Goal: Transaction & Acquisition: Purchase product/service

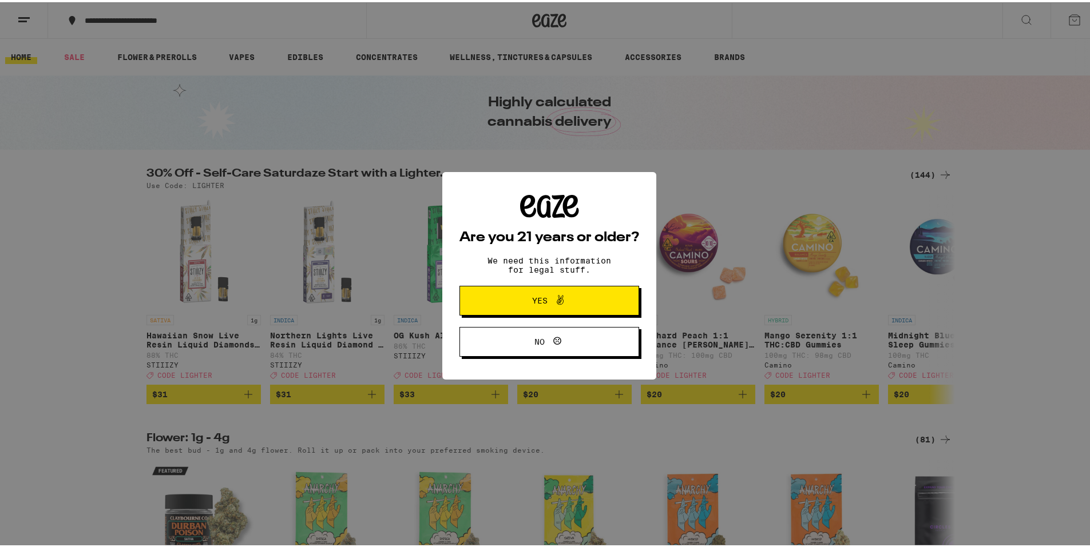
click at [526, 298] on span "Yes" at bounding box center [549, 298] width 87 height 15
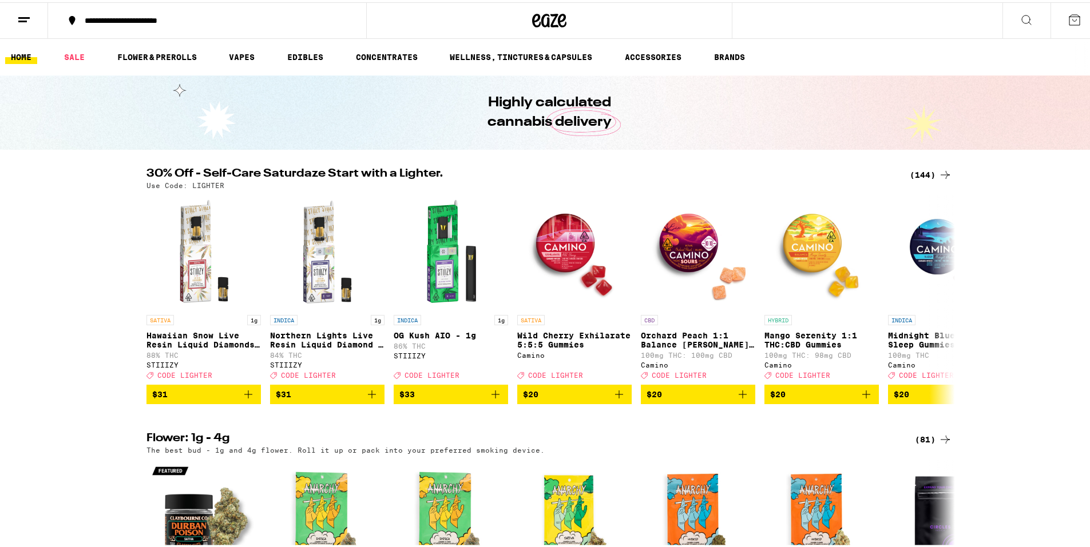
click at [1067, 18] on icon at bounding box center [1074, 18] width 14 height 14
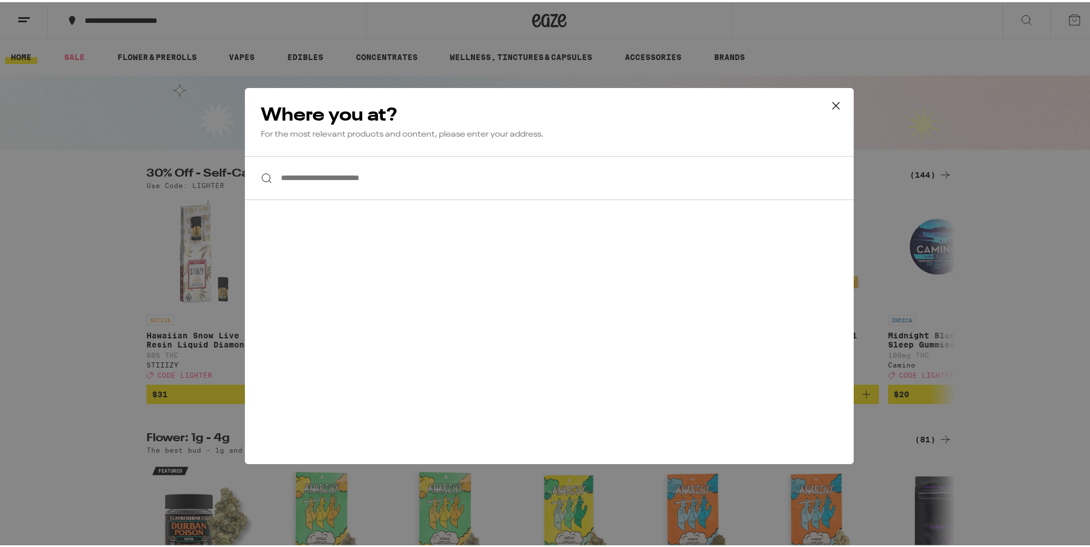
click at [829, 103] on icon at bounding box center [835, 103] width 17 height 17
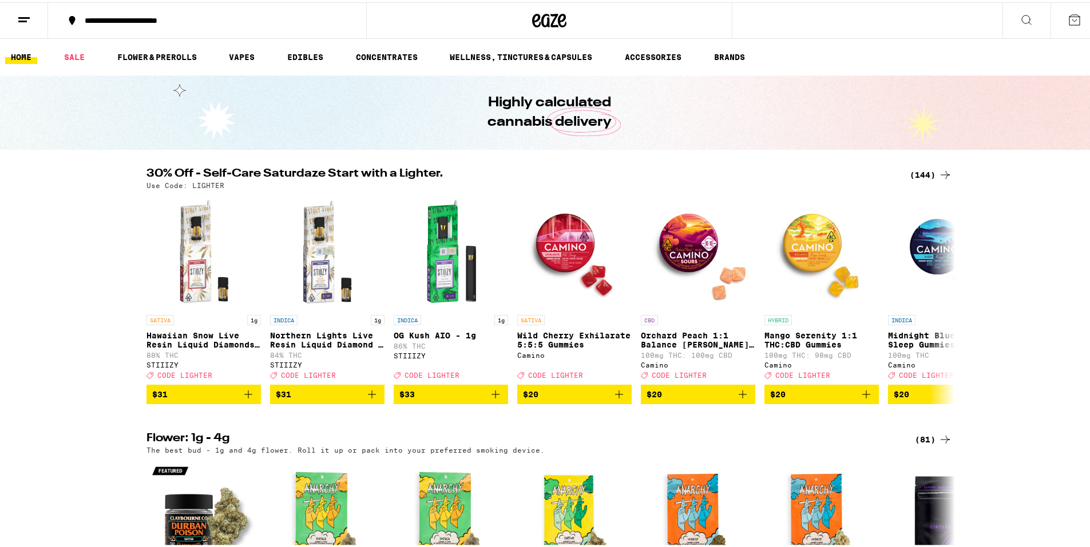
click at [23, 52] on link "HOME" at bounding box center [21, 55] width 32 height 14
click at [26, 19] on line at bounding box center [22, 19] width 9 height 0
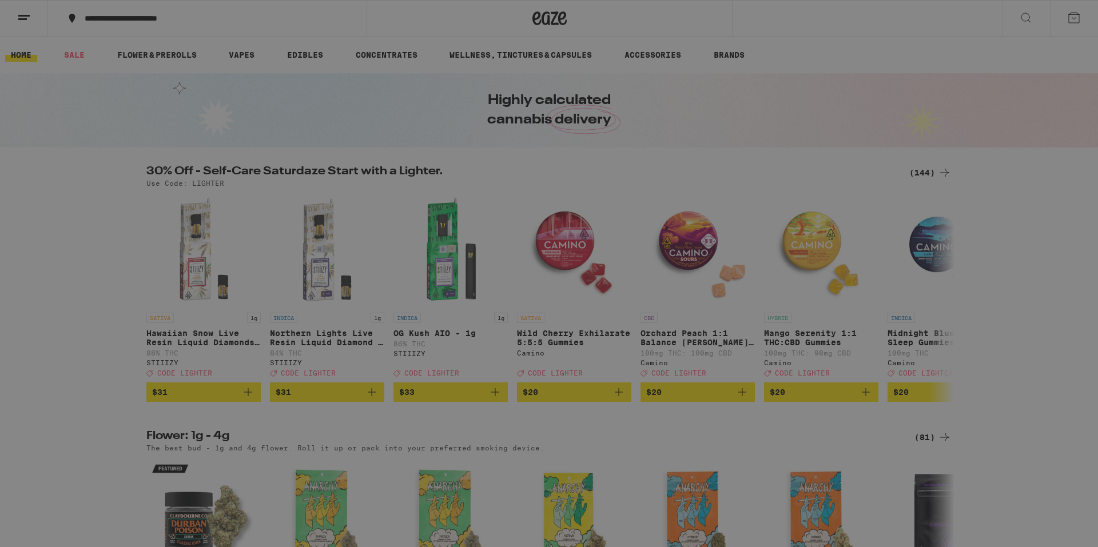
click at [161, 61] on span "Log In" at bounding box center [159, 61] width 31 height 8
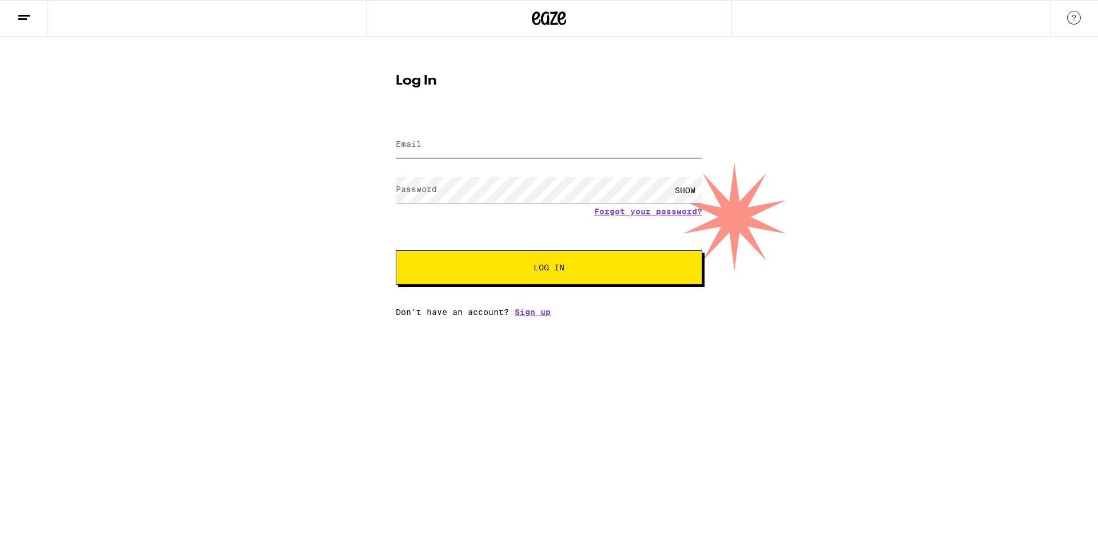
type input "von.bailey@gmail.com"
click at [562, 272] on span "Log In" at bounding box center [549, 268] width 31 height 8
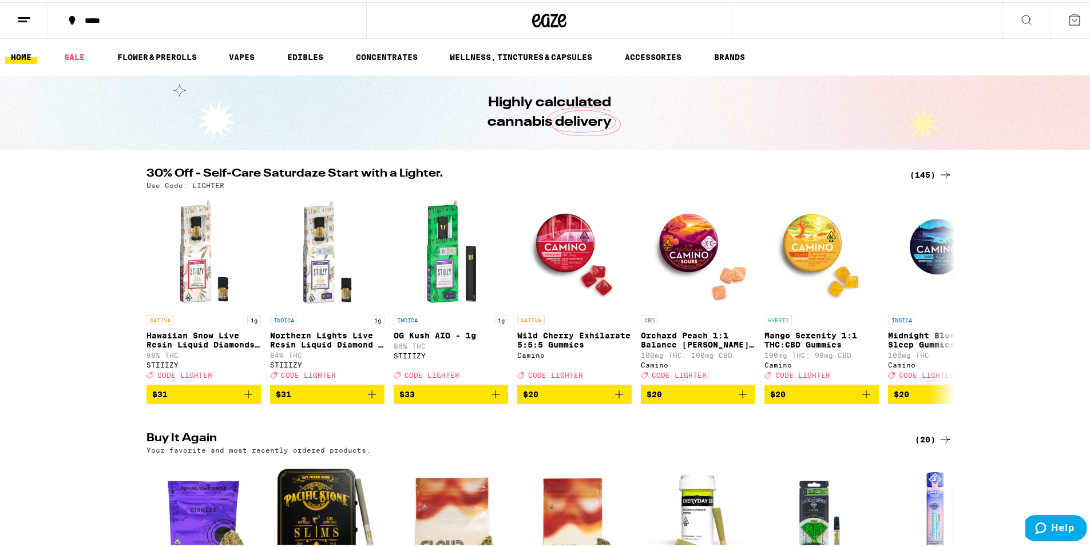
click at [938, 172] on icon at bounding box center [945, 173] width 14 height 14
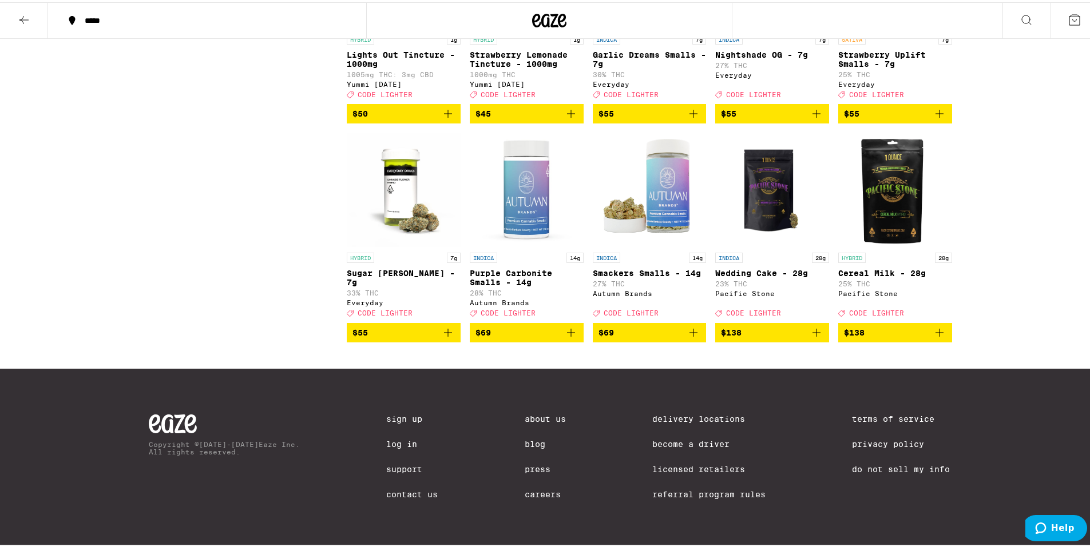
scroll to position [6205, 0]
click at [657, 245] on img "Open page for Smackers Smalls - 14g from Autumn Brands" at bounding box center [650, 187] width 114 height 114
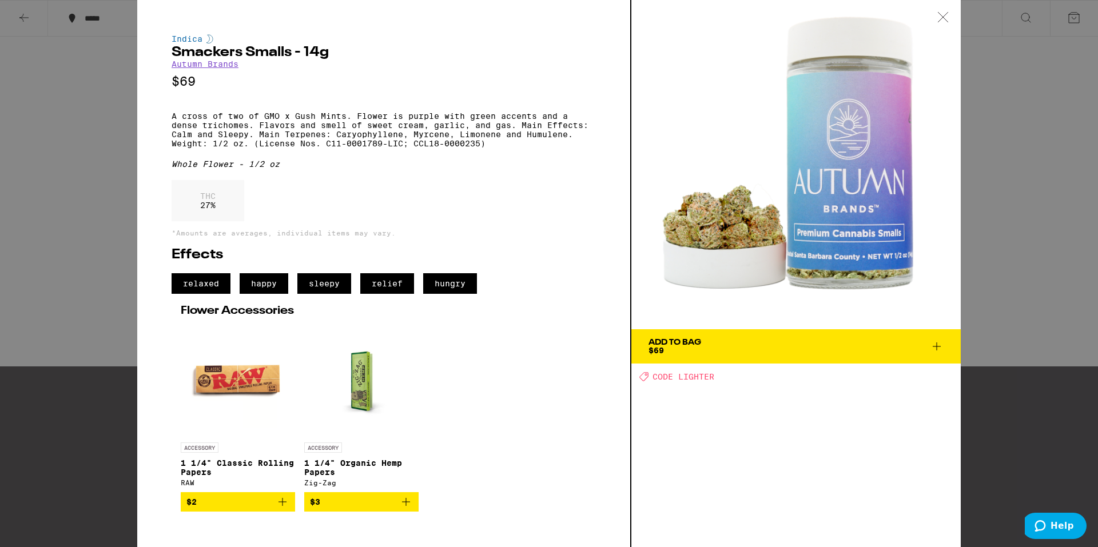
click at [936, 345] on icon at bounding box center [937, 347] width 14 height 14
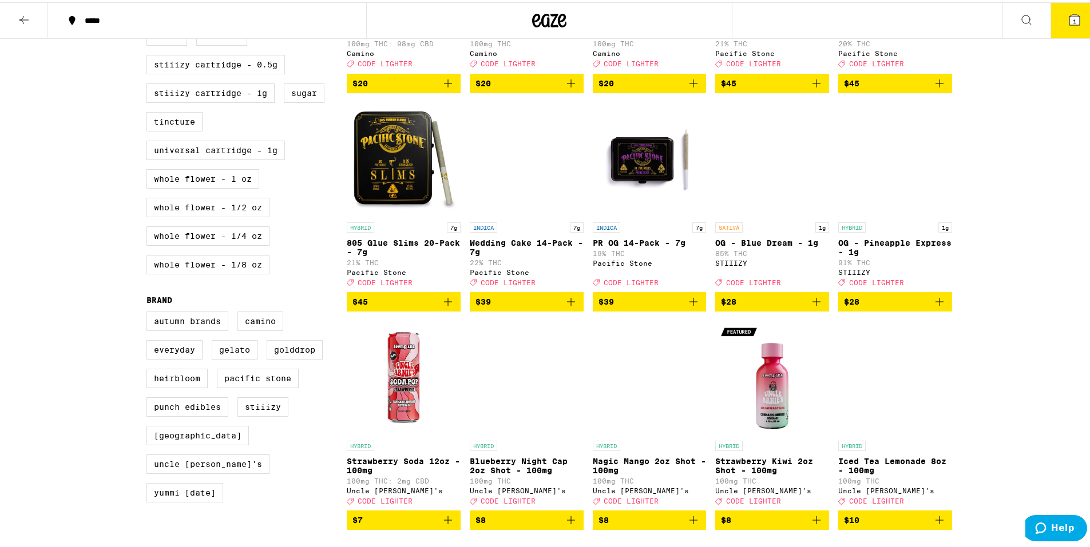
scroll to position [515, 0]
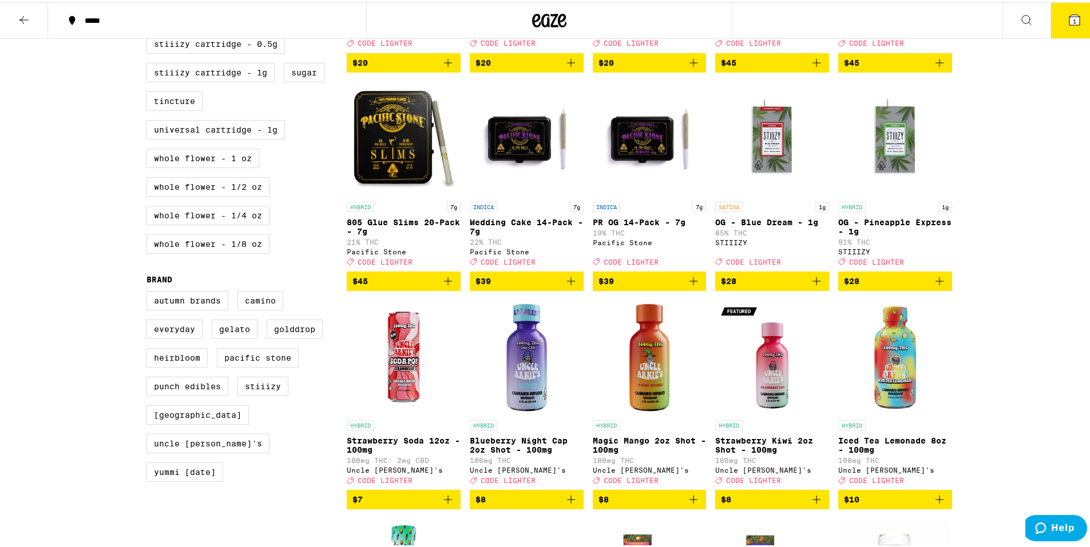
click at [445, 286] on icon "Add to bag" at bounding box center [448, 279] width 14 height 14
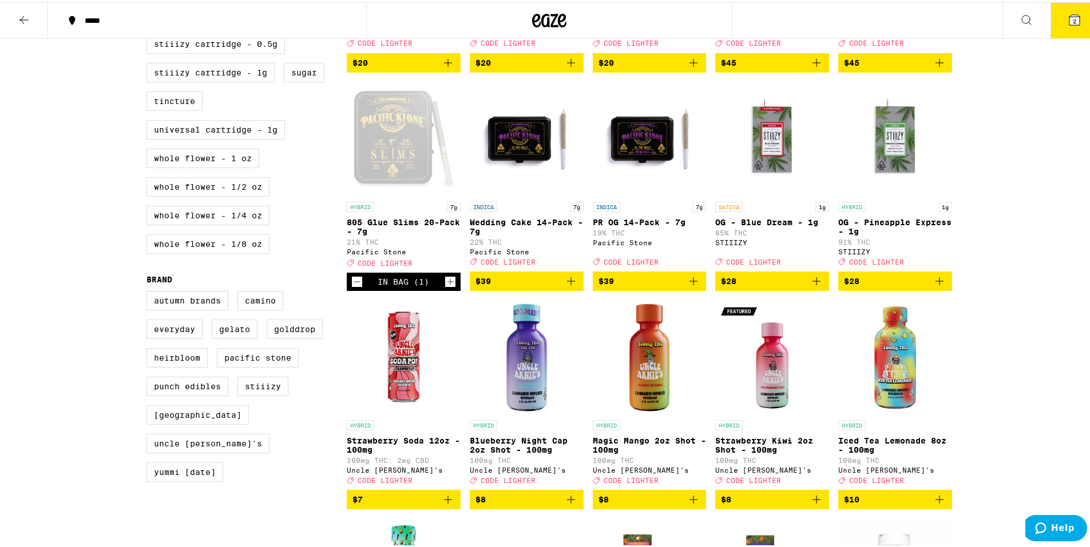
click at [1067, 21] on icon at bounding box center [1074, 18] width 14 height 14
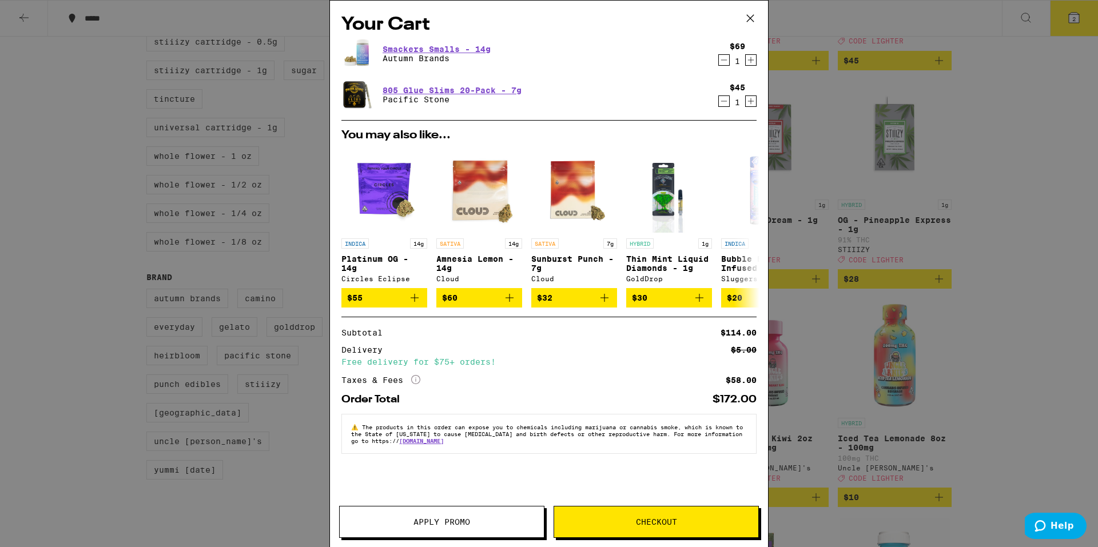
click at [455, 518] on span "Apply Promo" at bounding box center [442, 522] width 57 height 8
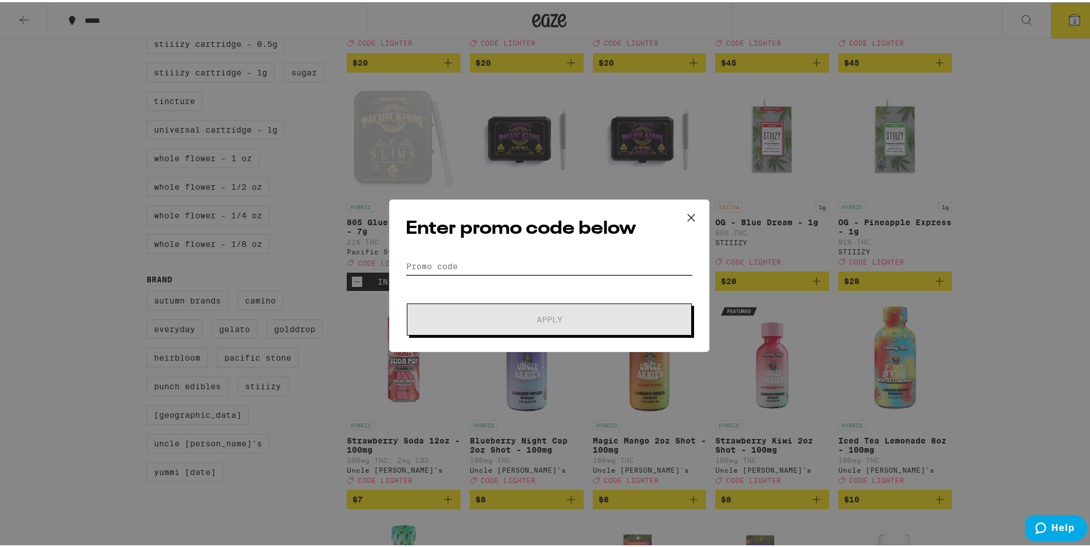
click at [450, 263] on input "Promo Code" at bounding box center [549, 264] width 287 height 17
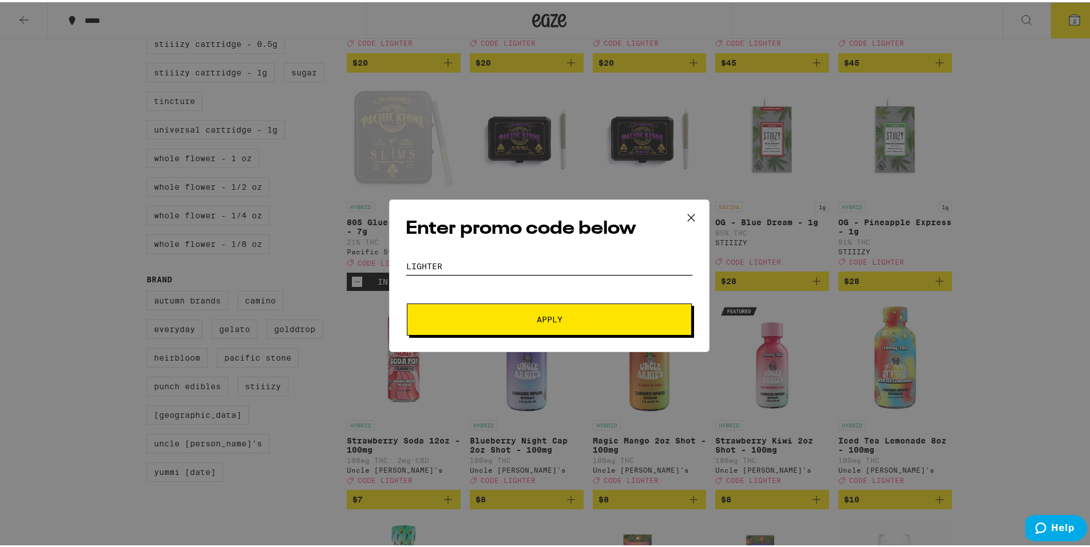
type input "lighter"
click at [510, 316] on button "Apply" at bounding box center [549, 317] width 285 height 32
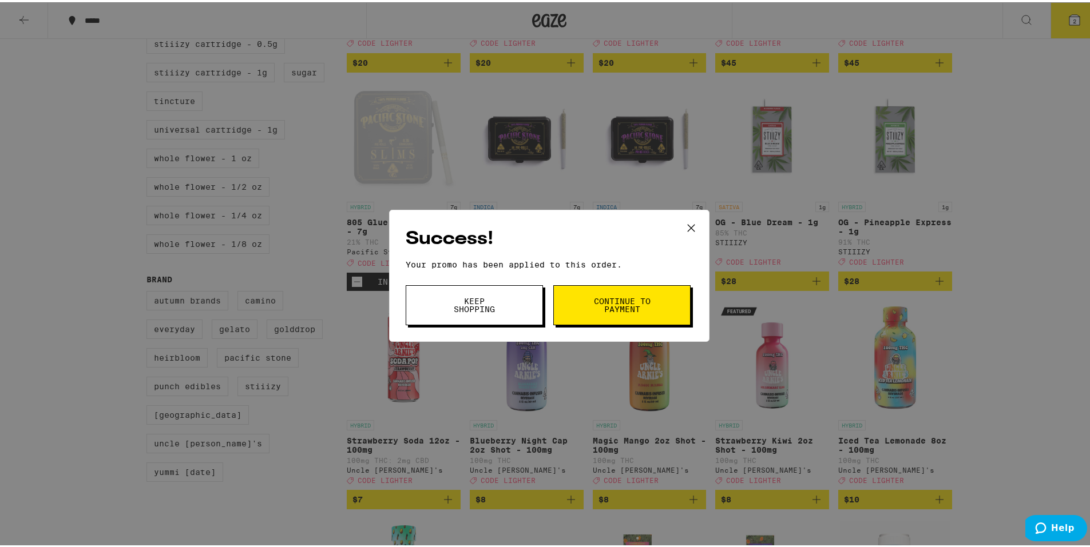
click at [606, 311] on span "Continue to payment" at bounding box center [622, 303] width 58 height 16
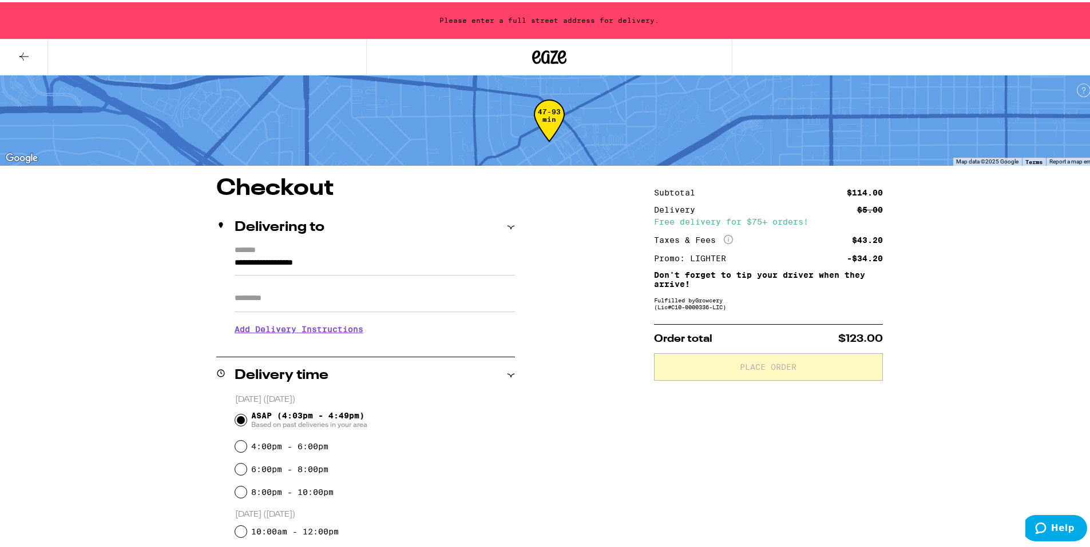
click at [328, 256] on input "**********" at bounding box center [375, 263] width 280 height 19
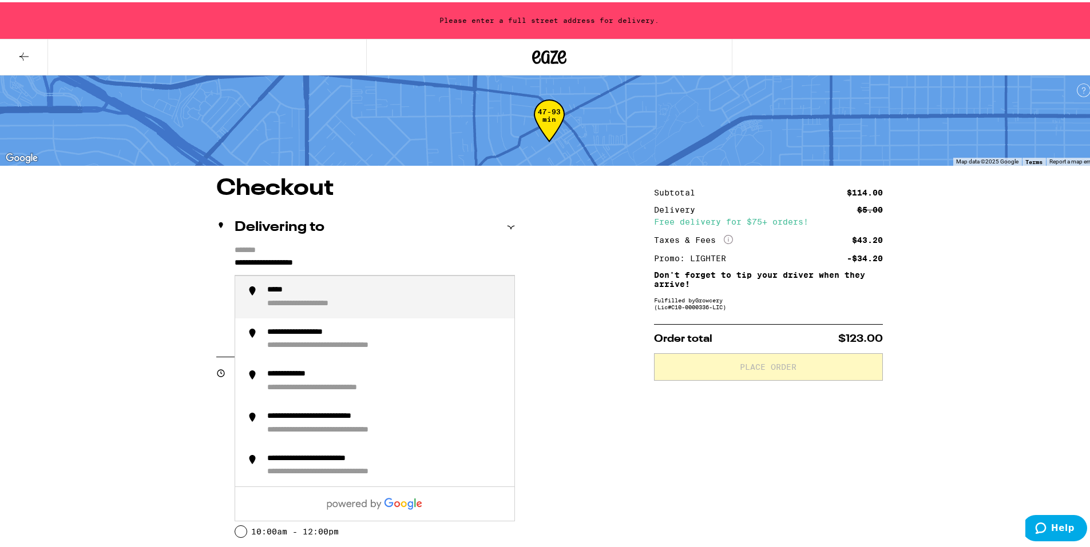
click at [321, 293] on div "**********" at bounding box center [386, 295] width 238 height 24
type input "**********"
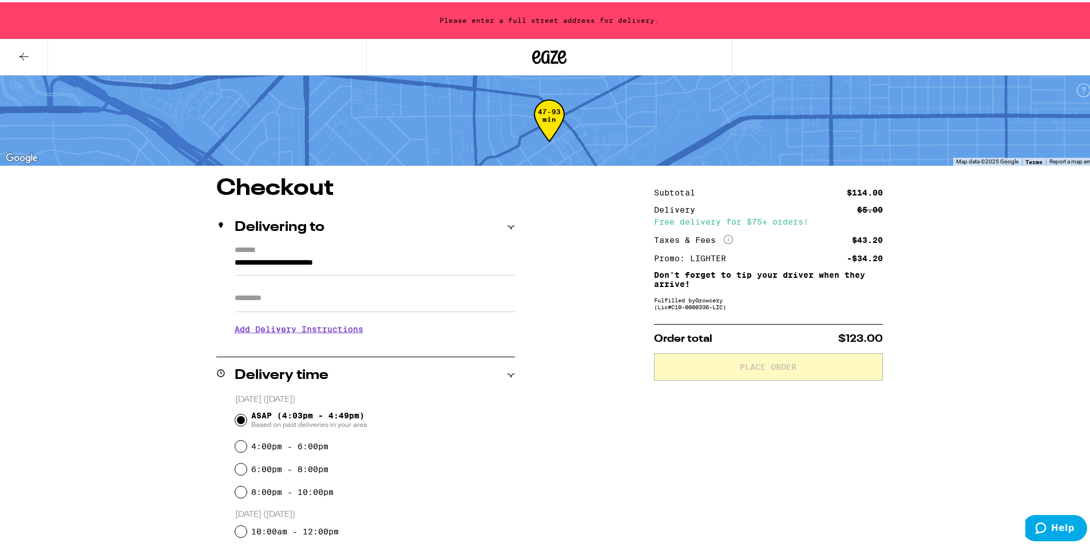
click at [306, 249] on label "*******" at bounding box center [375, 249] width 280 height 10
click at [306, 254] on input "**********" at bounding box center [375, 263] width 280 height 19
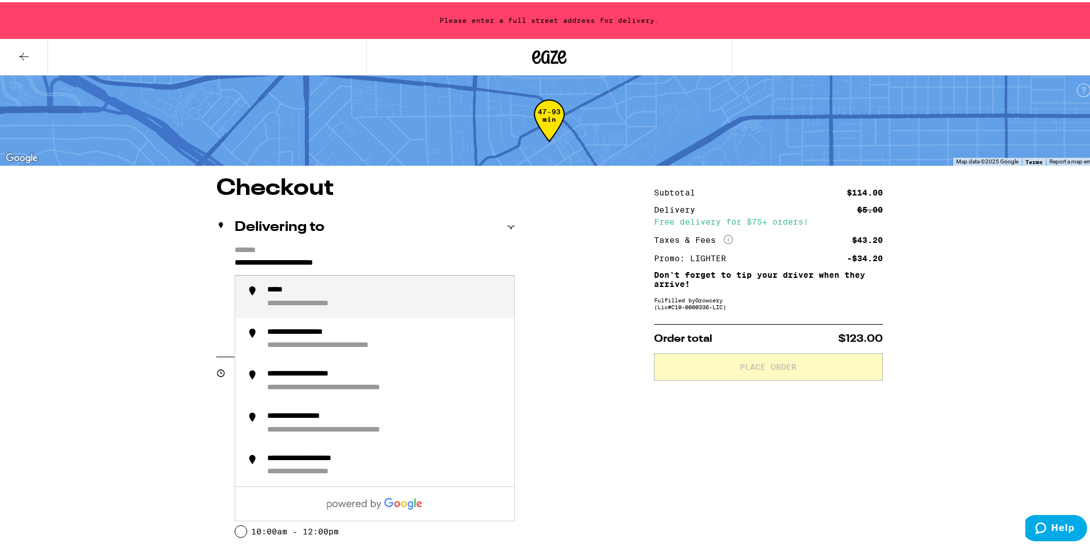
drag, startPoint x: 475, startPoint y: 292, endPoint x: 480, endPoint y: 282, distance: 11.8
click at [474, 292] on div "**********" at bounding box center [386, 295] width 238 height 24
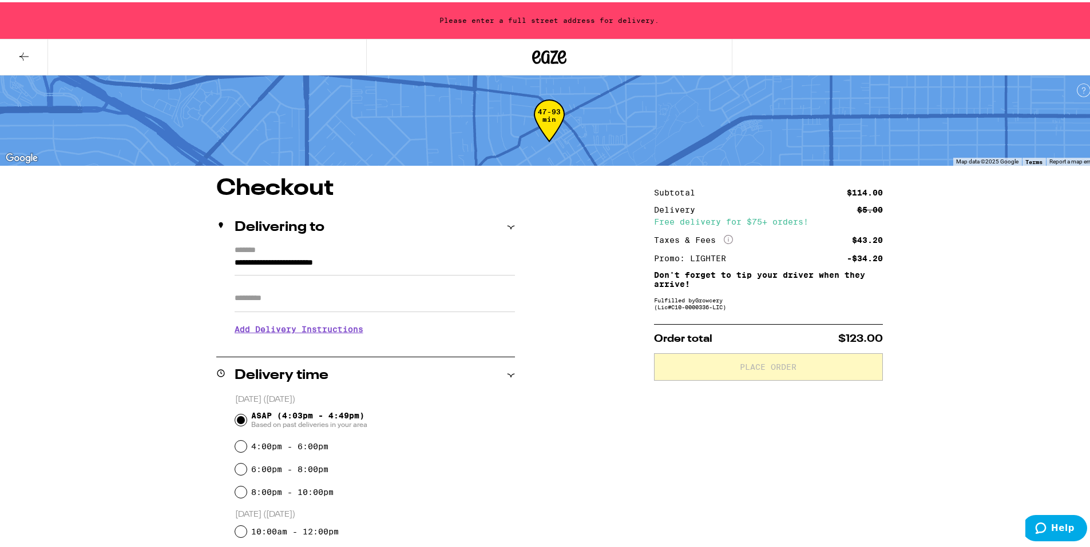
click at [268, 295] on input "Apt/Suite" at bounding box center [375, 296] width 280 height 27
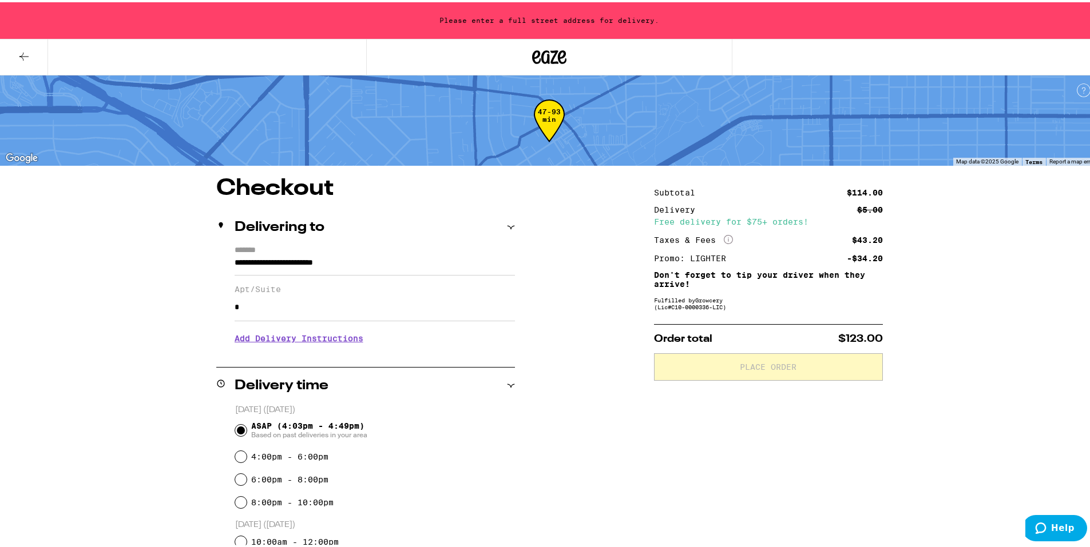
type input "*"
click at [291, 260] on input "**********" at bounding box center [375, 263] width 280 height 19
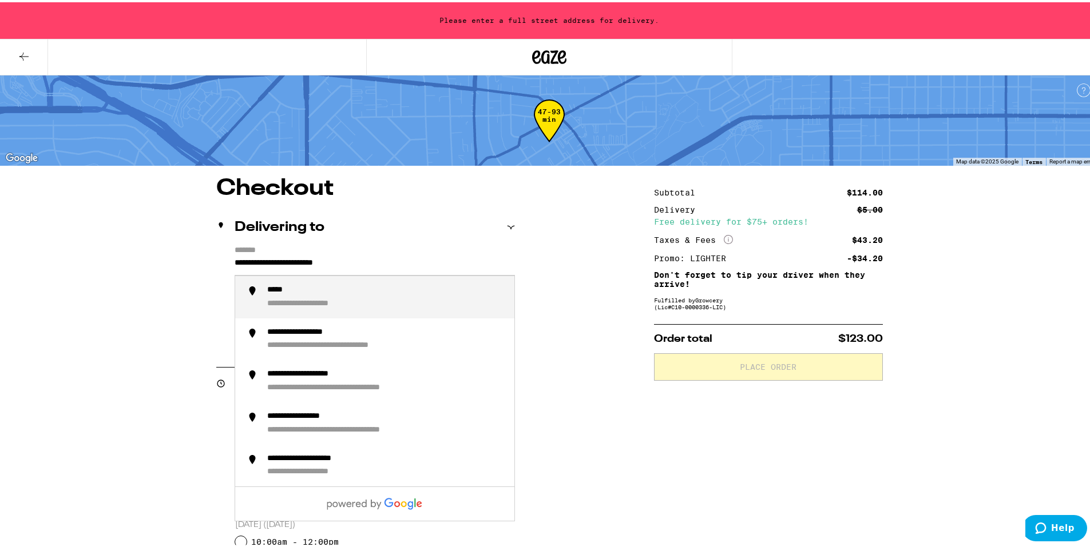
click at [315, 282] on li "**********" at bounding box center [374, 295] width 279 height 42
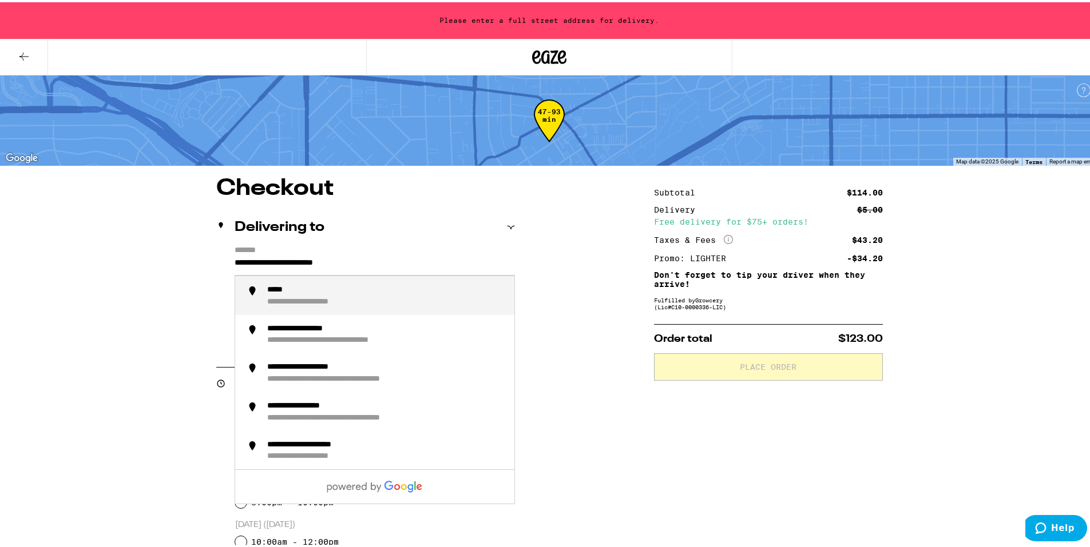
click at [274, 262] on input "**********" at bounding box center [375, 263] width 280 height 19
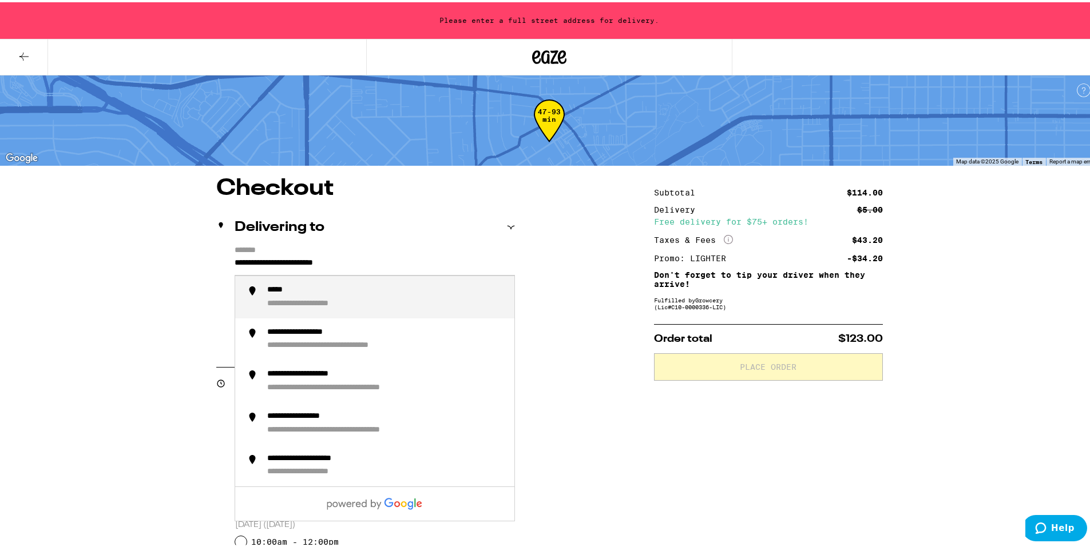
click at [275, 261] on input "**********" at bounding box center [375, 263] width 280 height 19
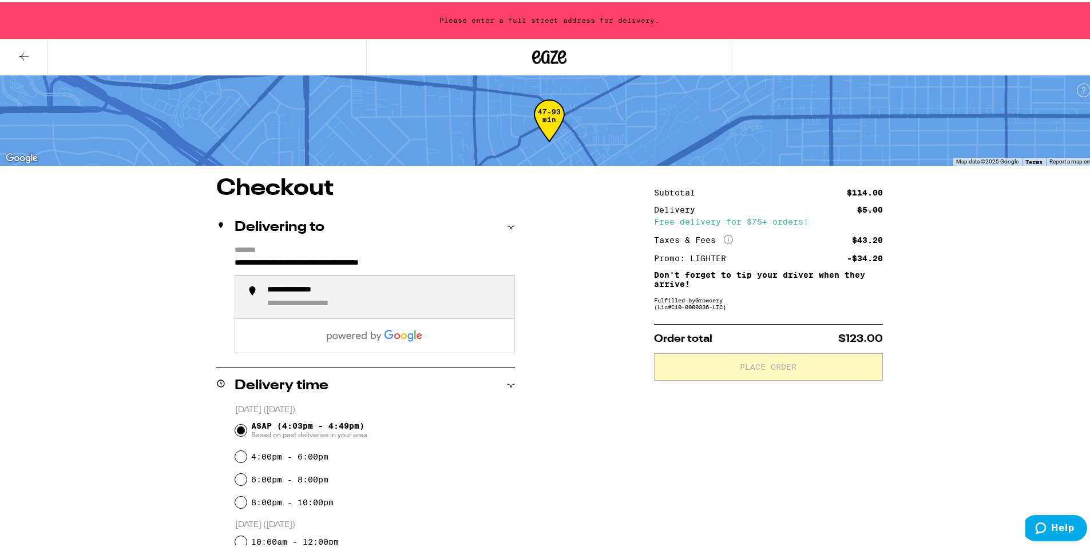
click at [332, 304] on div "**********" at bounding box center [321, 302] width 109 height 10
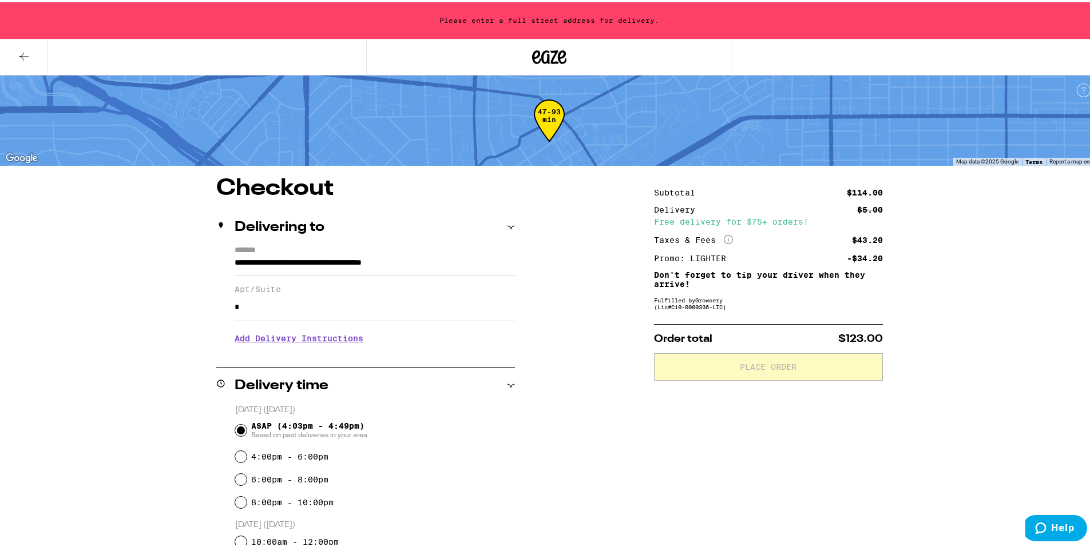
type input "**********"
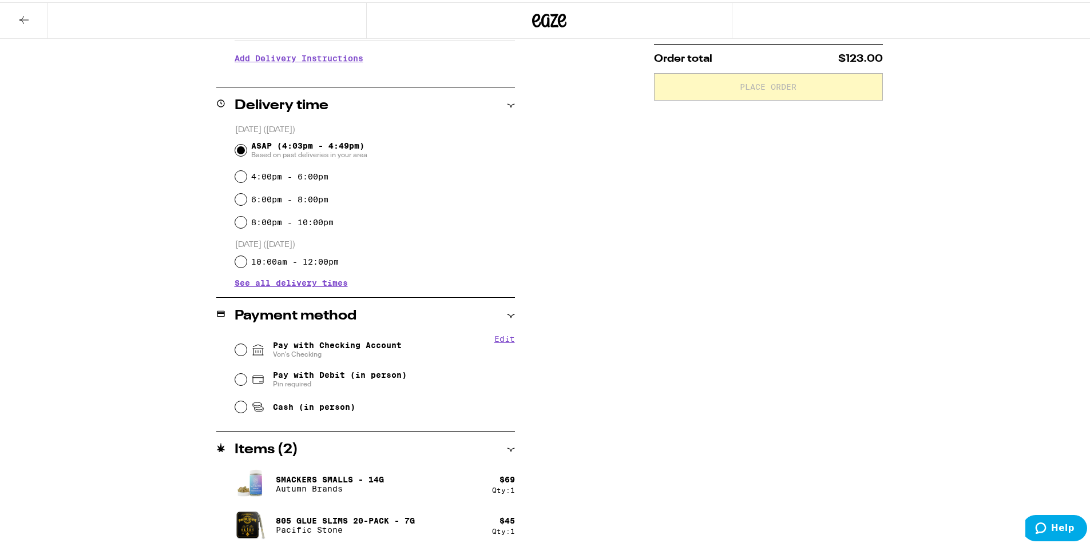
scroll to position [245, 0]
click at [236, 345] on input "Pay with Checking Account Von's Checking" at bounding box center [240, 345] width 11 height 11
radio input "true"
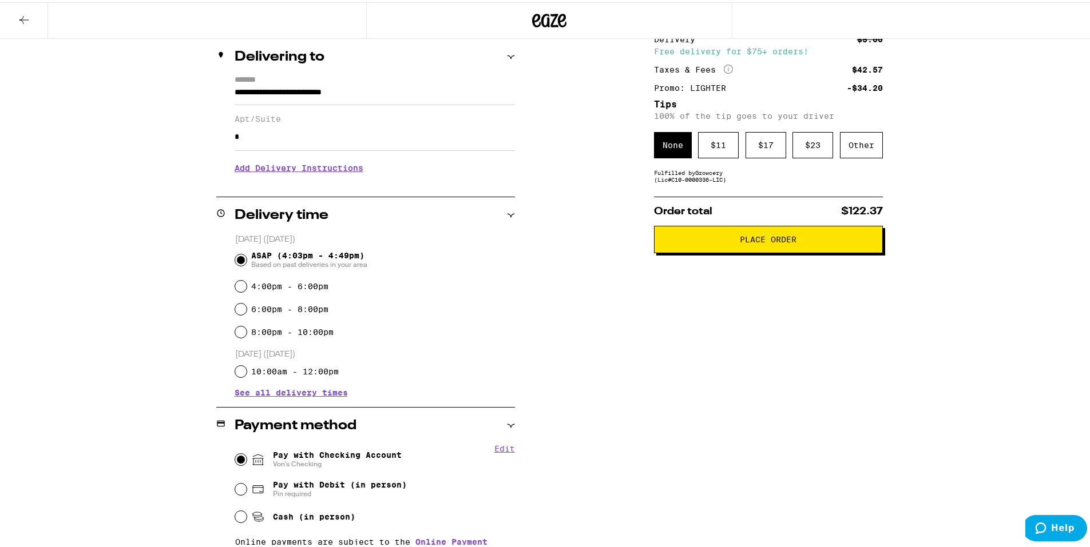
scroll to position [74, 0]
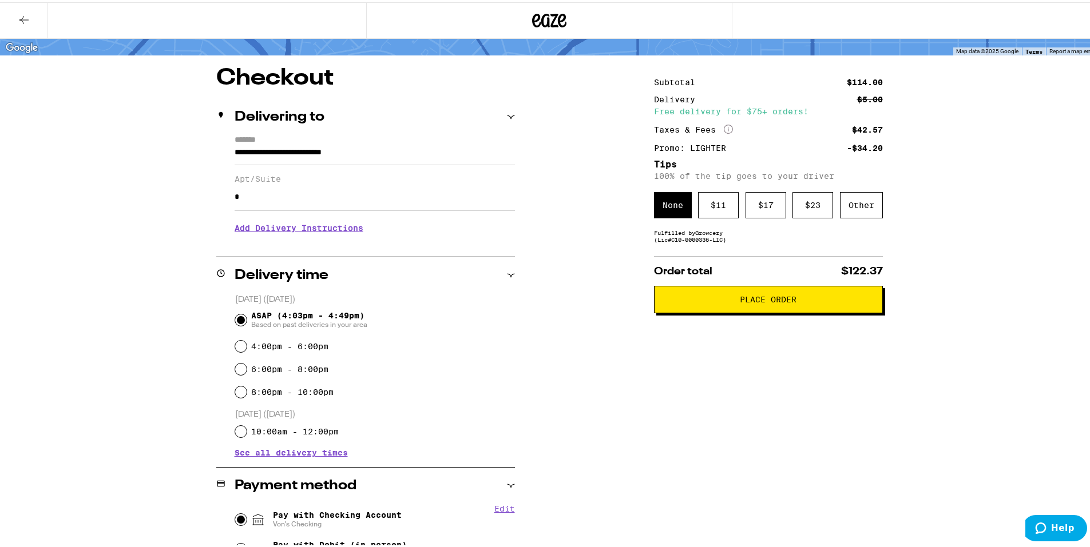
click at [322, 229] on h3 "Add Delivery Instructions" at bounding box center [375, 226] width 280 height 26
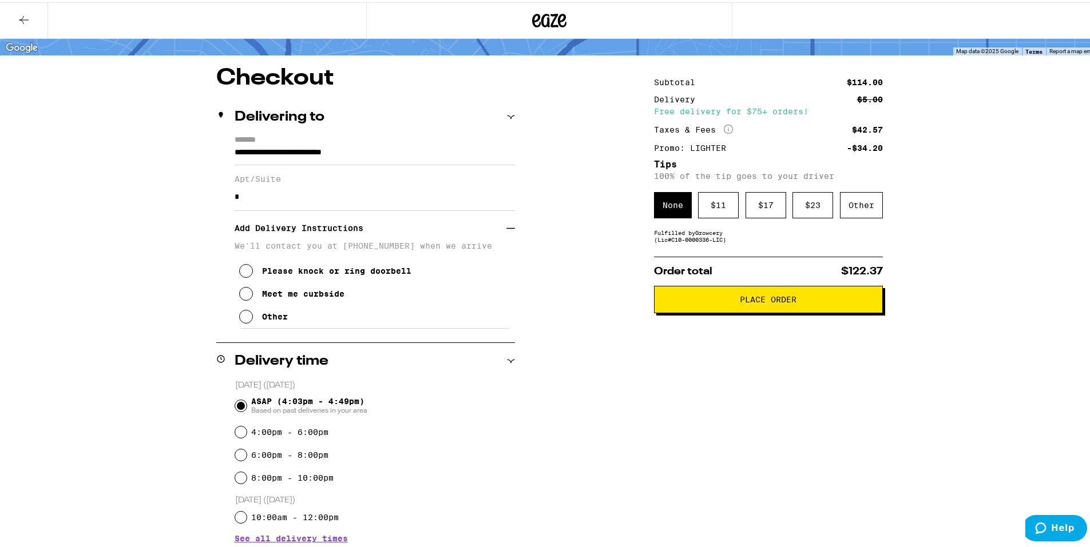
click at [241, 320] on icon at bounding box center [246, 315] width 14 height 14
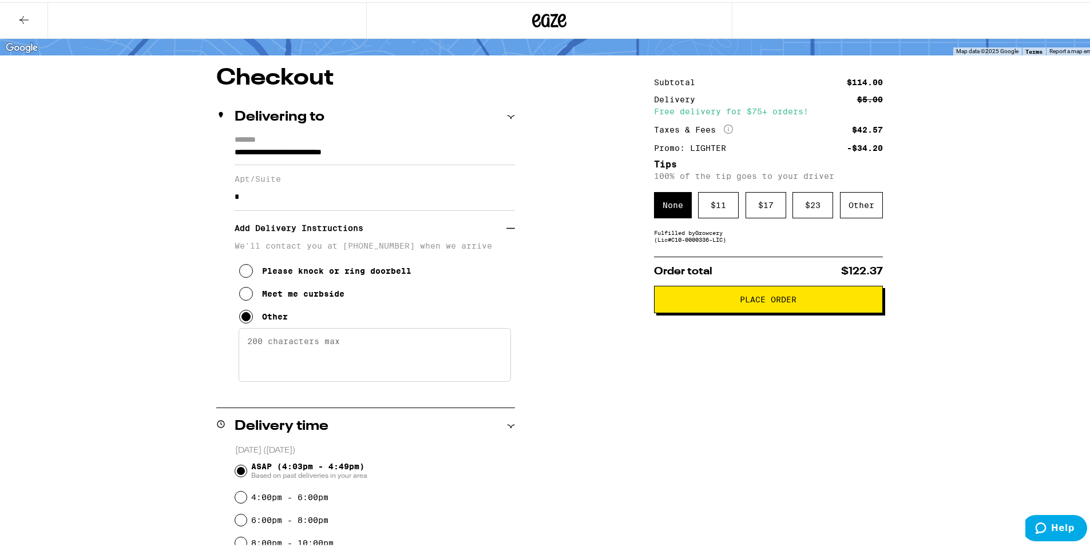
click at [289, 348] on textarea "Enter any other delivery instructions you want driver to know" at bounding box center [375, 353] width 272 height 54
click at [439, 345] on textarea "Press the #7 and then the call button to be let in. I'm on the last set of stai…" at bounding box center [375, 353] width 272 height 54
type textarea "Press the #7 and then the call button on the intercom to be let in. I'm on the …"
click at [771, 300] on span "Place Order" at bounding box center [768, 297] width 57 height 8
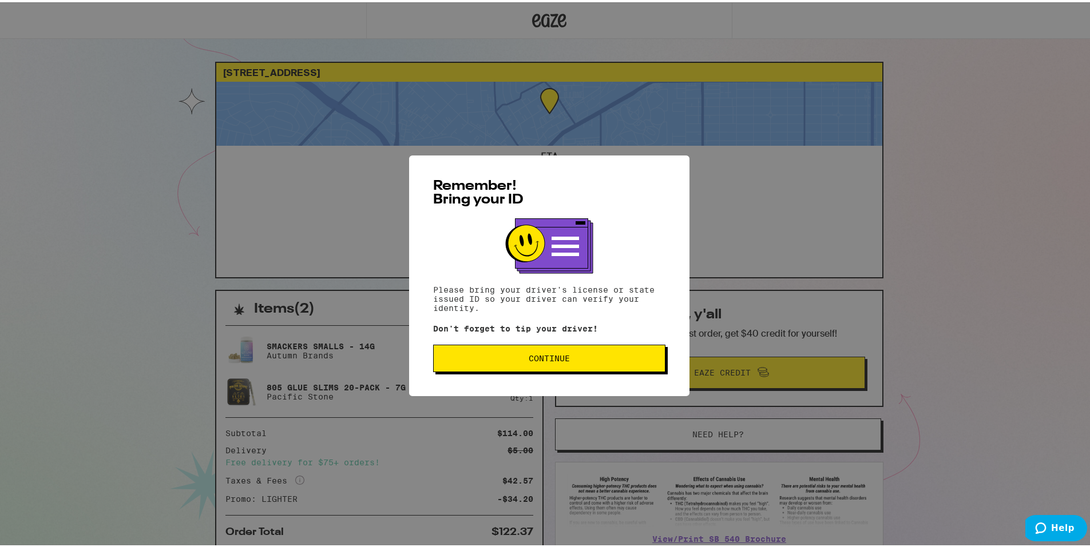
click at [613, 355] on span "Continue" at bounding box center [549, 356] width 213 height 8
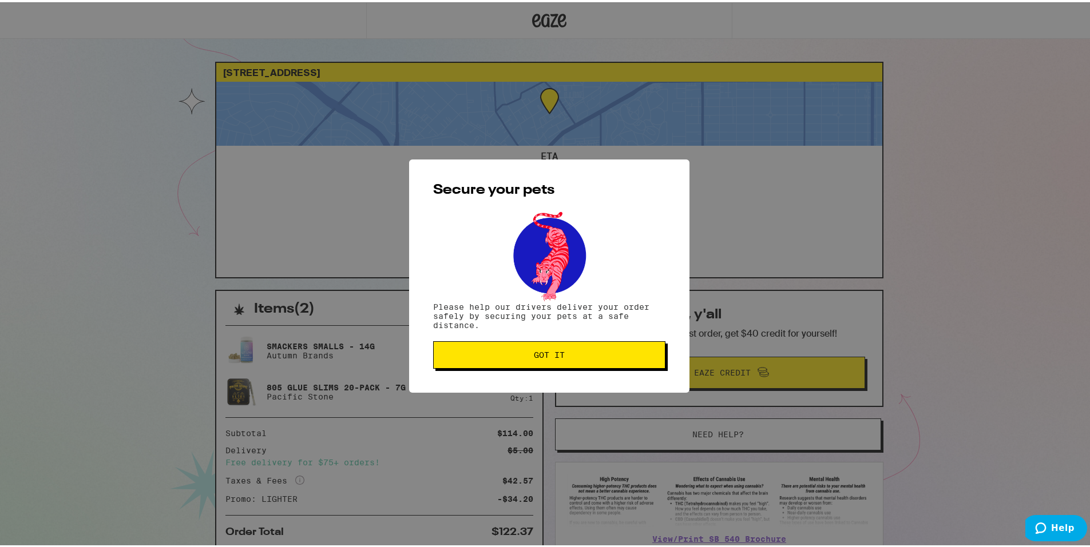
click at [593, 354] on span "Got it" at bounding box center [549, 353] width 213 height 8
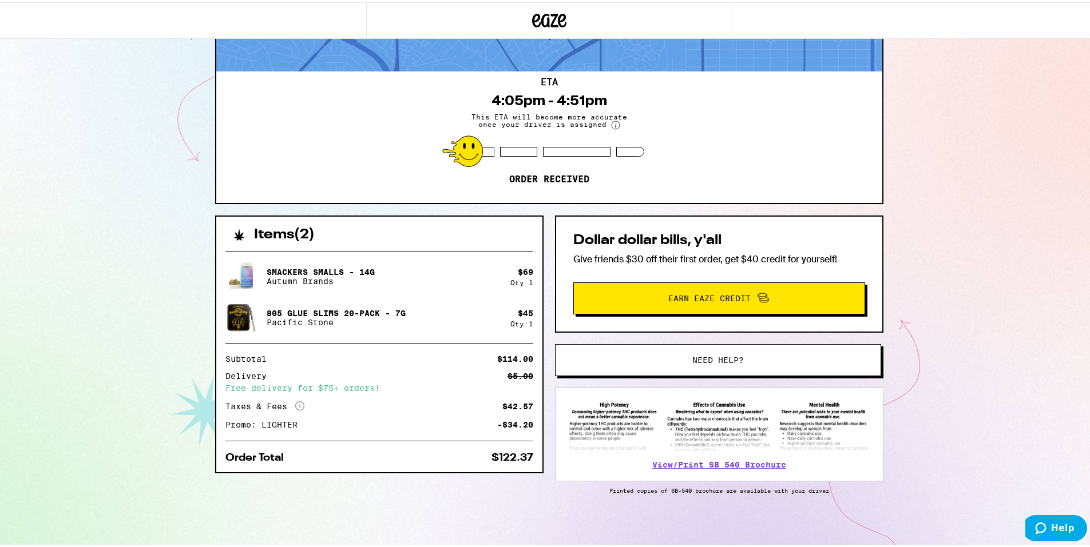
scroll to position [78, 0]
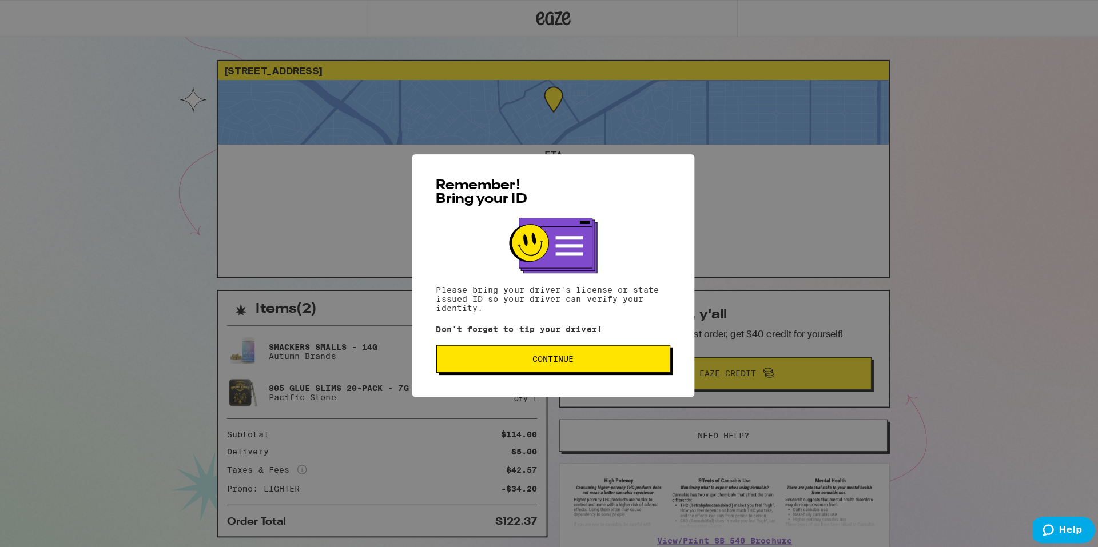
scroll to position [78, 0]
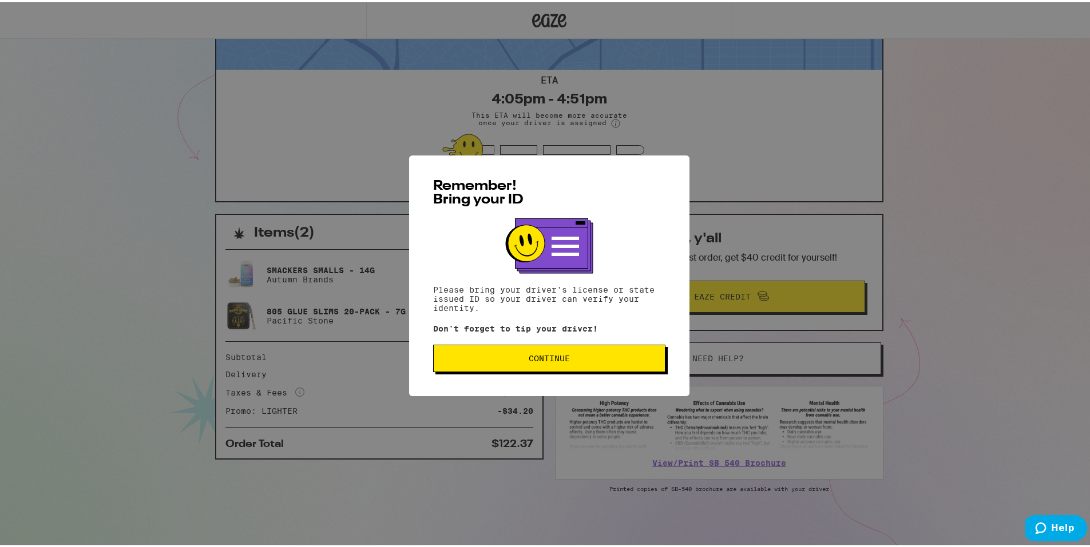
click at [546, 360] on span "Continue" at bounding box center [549, 356] width 41 height 8
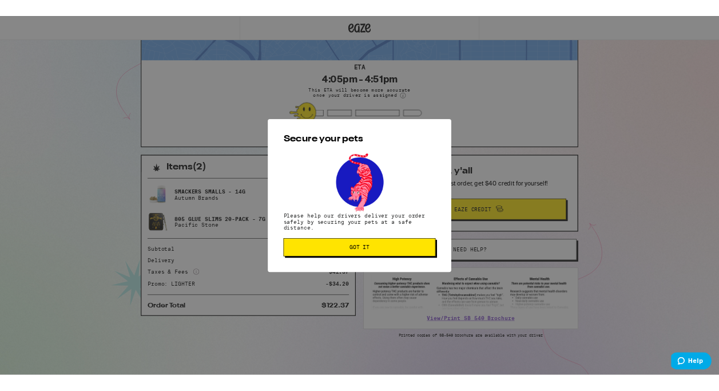
scroll to position [0, 0]
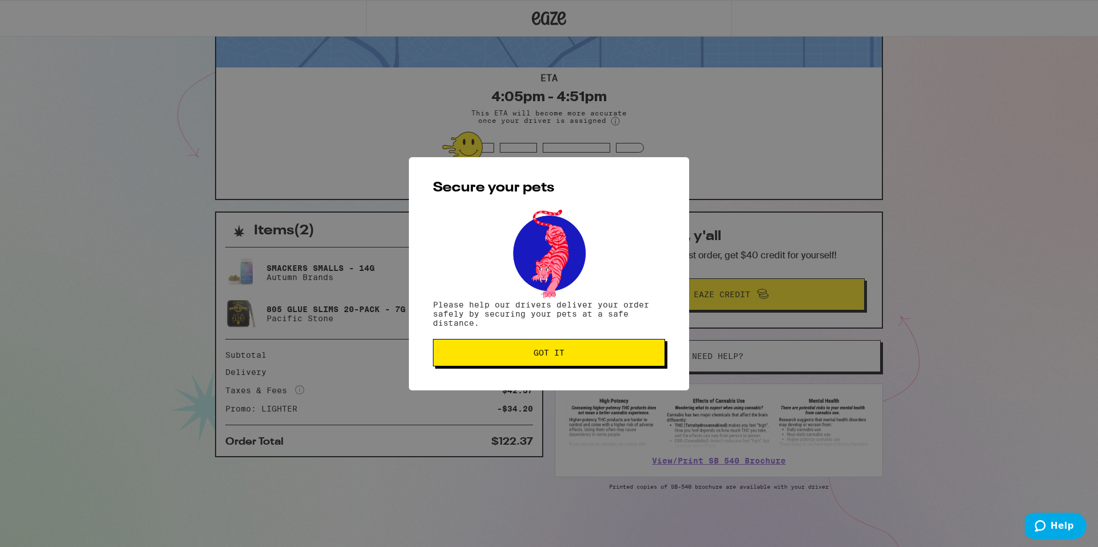
click at [548, 353] on span "Got it" at bounding box center [549, 353] width 31 height 8
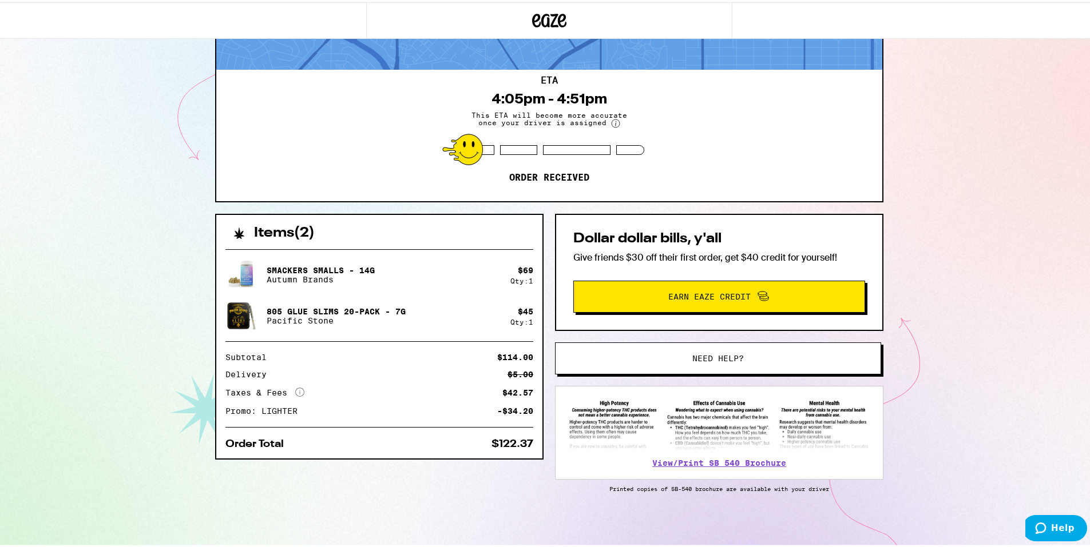
click at [987, 92] on div "419 N Exton Ave Inglewood 90302 ETA 4:05pm - 4:51pm This ETA will become more a…" at bounding box center [549, 235] width 1098 height 623
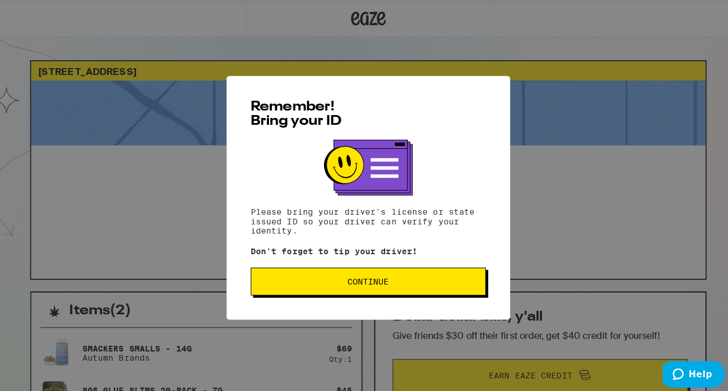
scroll to position [78, 0]
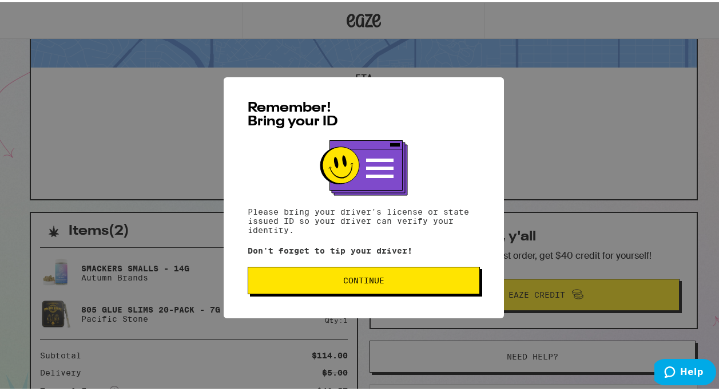
click at [352, 278] on span "Continue" at bounding box center [363, 278] width 41 height 8
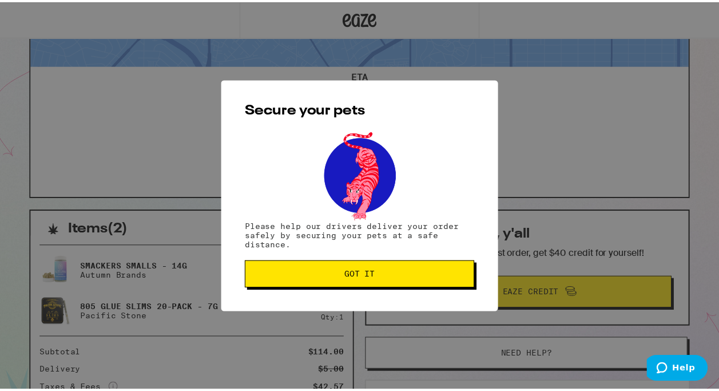
scroll to position [0, 0]
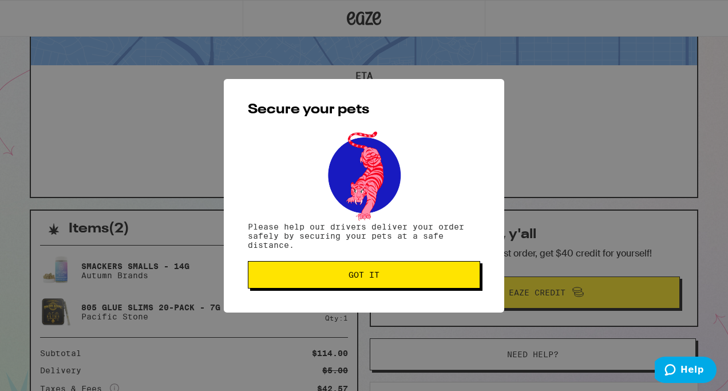
click at [353, 276] on span "Got it" at bounding box center [363, 275] width 31 height 8
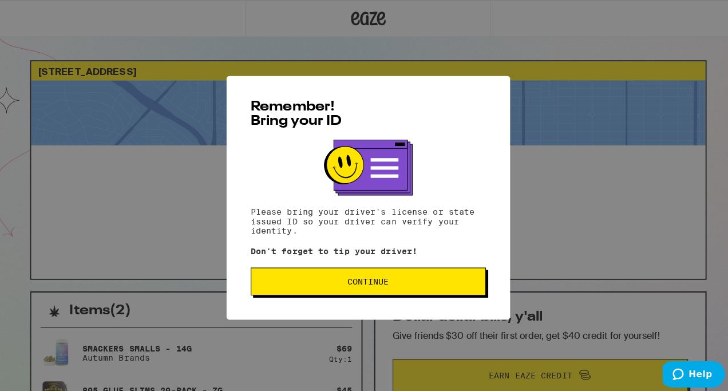
scroll to position [78, 0]
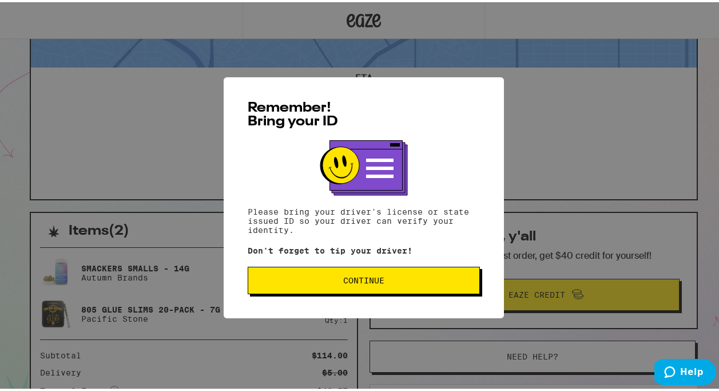
click at [399, 282] on span "Continue" at bounding box center [363, 278] width 213 height 8
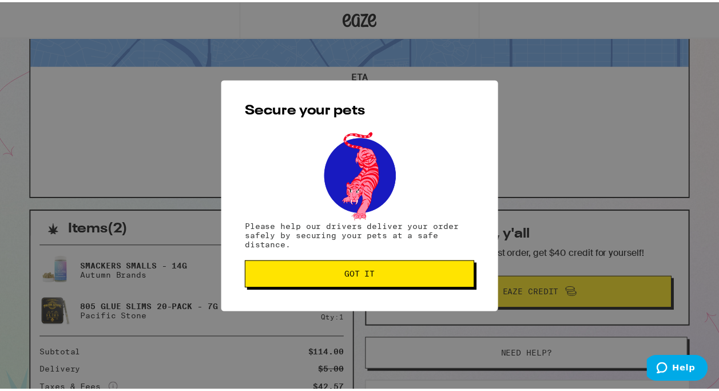
scroll to position [0, 0]
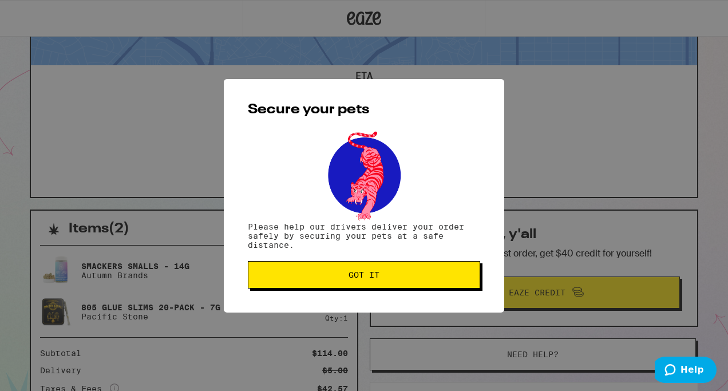
click at [328, 277] on span "Got it" at bounding box center [363, 275] width 213 height 8
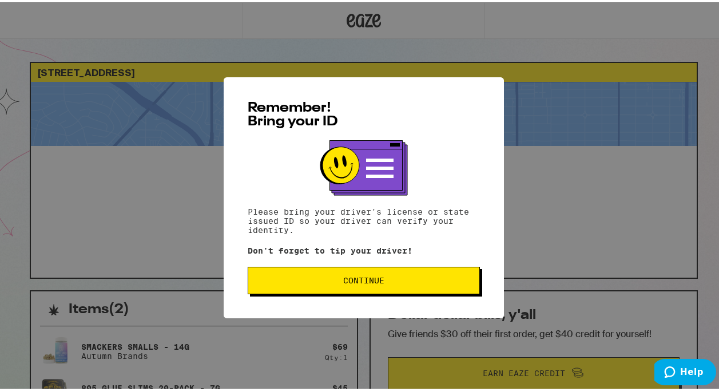
click at [340, 286] on button "Continue" at bounding box center [364, 277] width 232 height 27
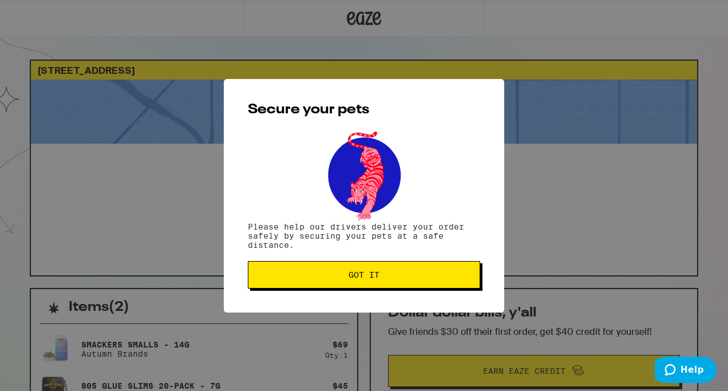
click at [332, 281] on button "Got it" at bounding box center [364, 274] width 232 height 27
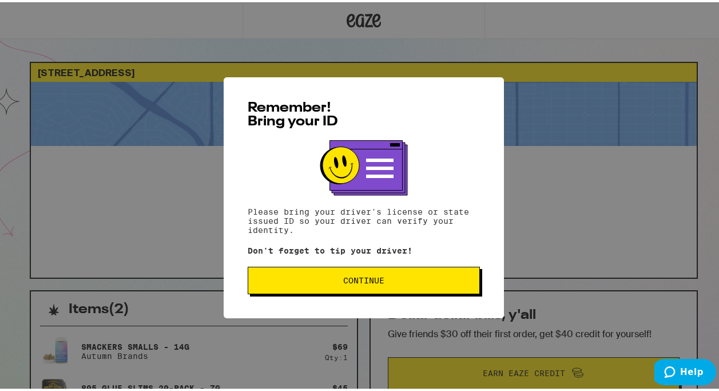
click at [315, 281] on span "Continue" at bounding box center [363, 278] width 213 height 8
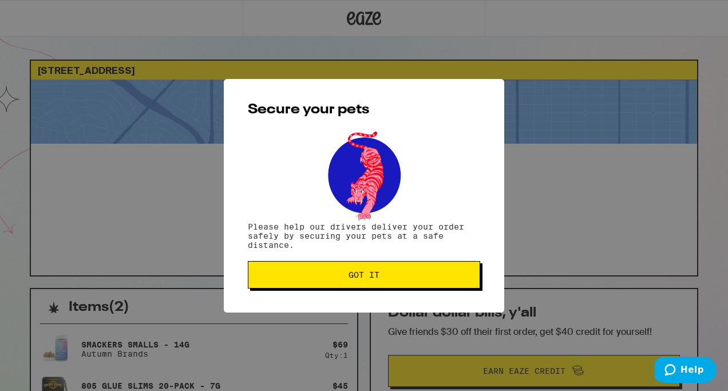
click at [322, 276] on span "Got it" at bounding box center [363, 275] width 213 height 8
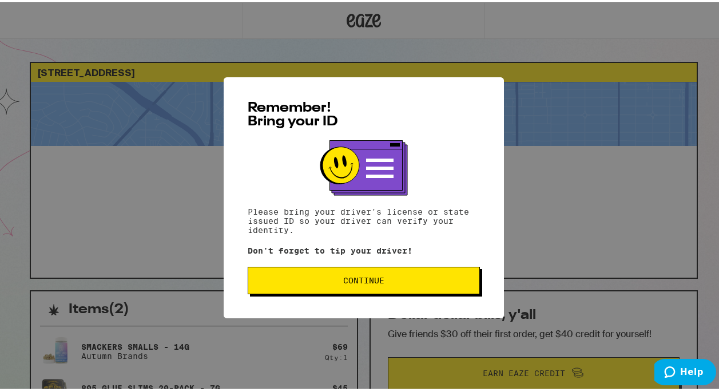
click at [376, 280] on span "Continue" at bounding box center [363, 278] width 41 height 8
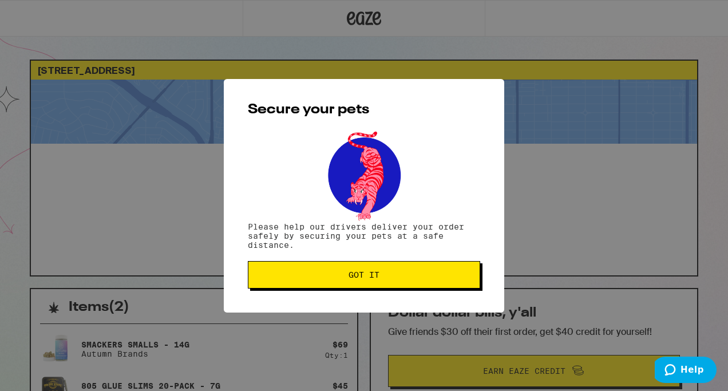
click at [347, 277] on span "Got it" at bounding box center [363, 275] width 213 height 8
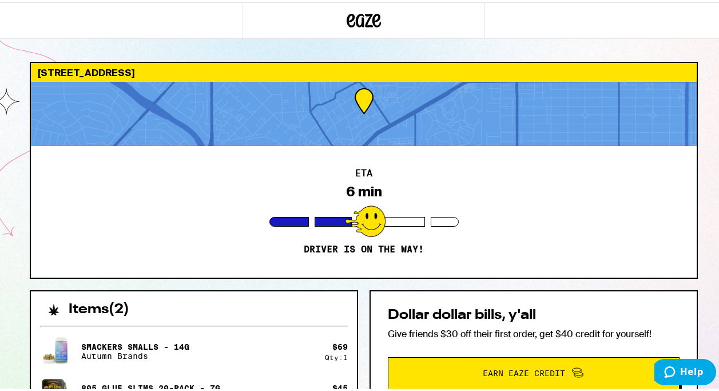
click at [471, 31] on div at bounding box center [364, 18] width 243 height 37
